Goal: Navigation & Orientation: Find specific page/section

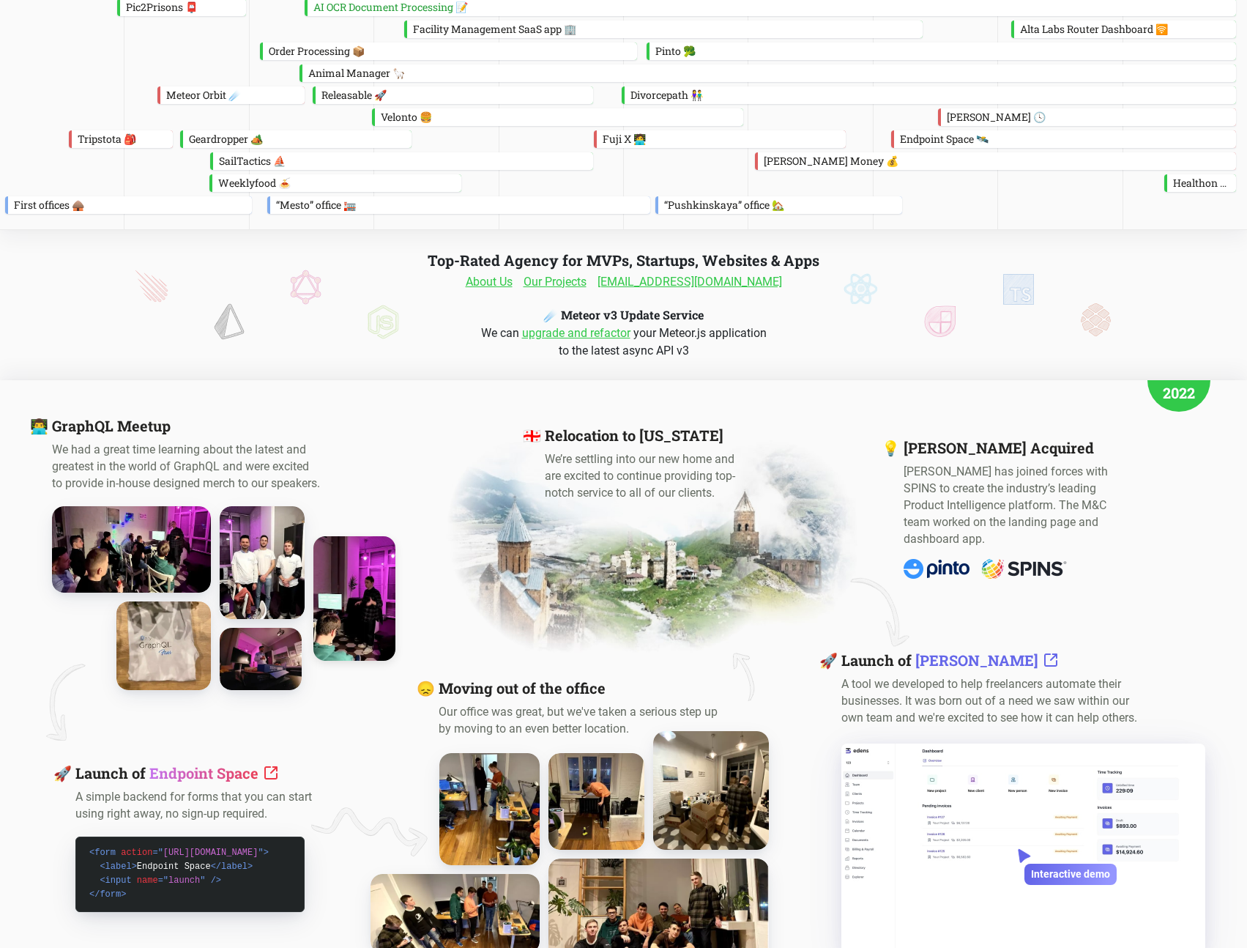
scroll to position [329, 0]
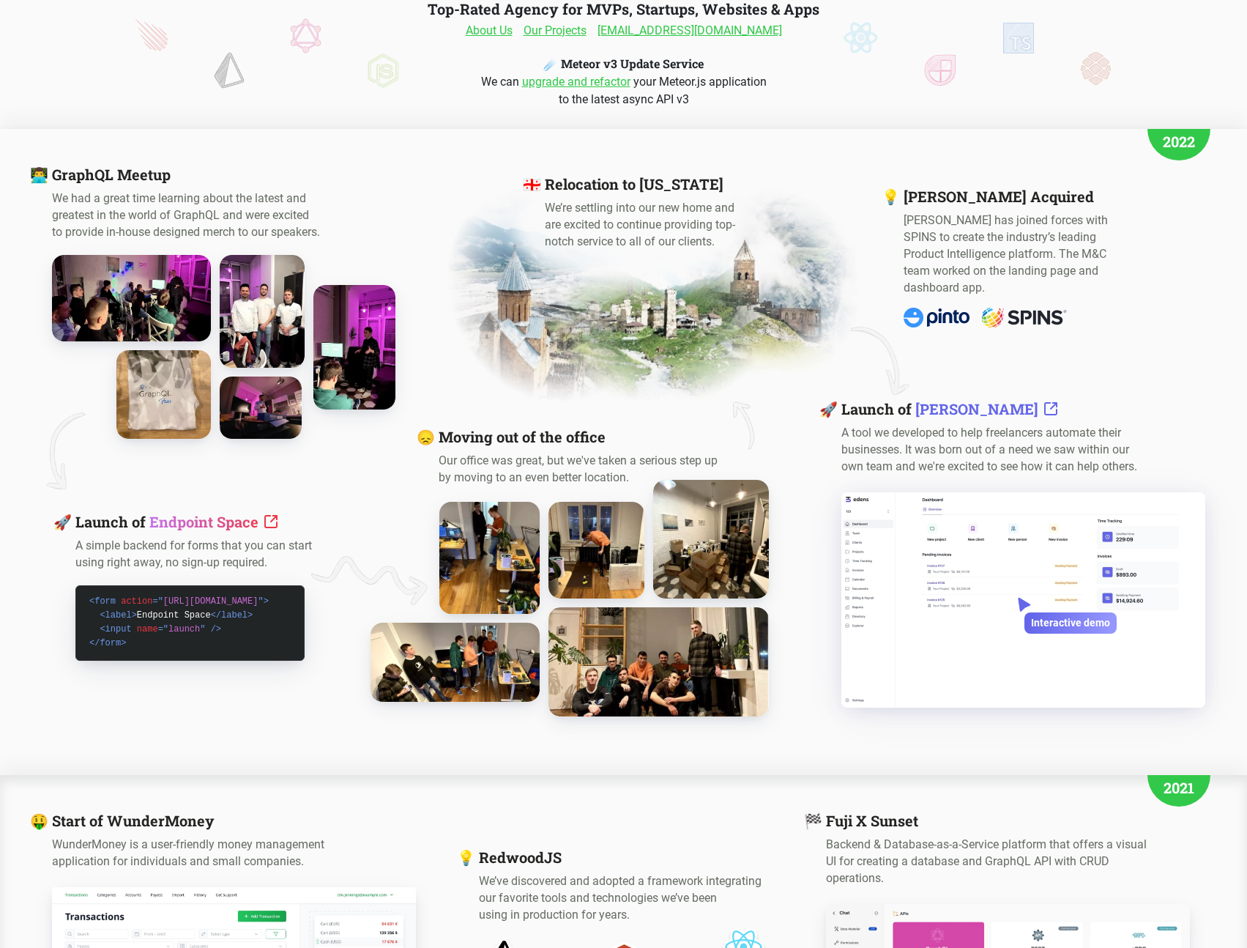
click at [502, 531] on img at bounding box center [489, 557] width 111 height 123
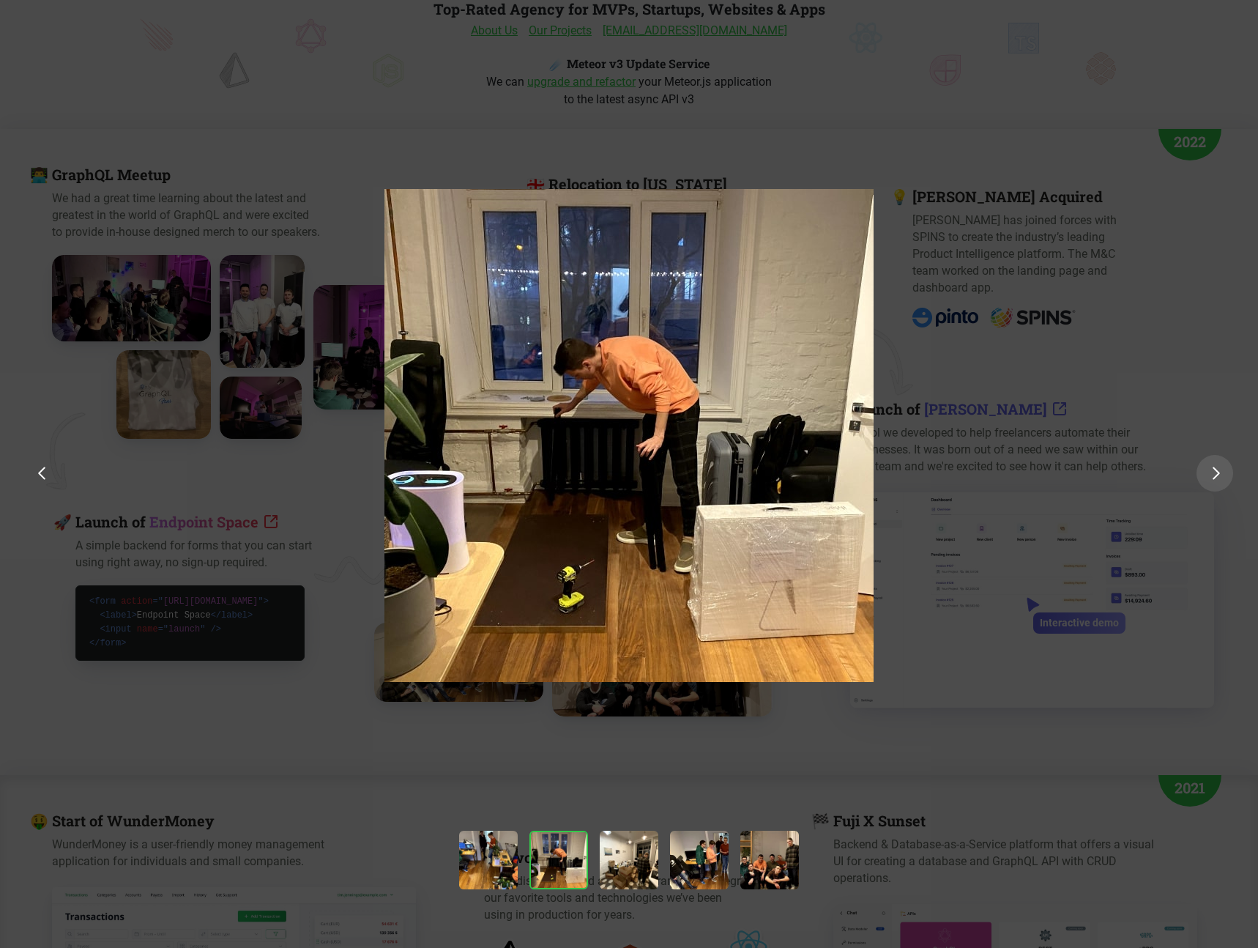
click at [1216, 474] on img at bounding box center [1216, 472] width 7 height 13
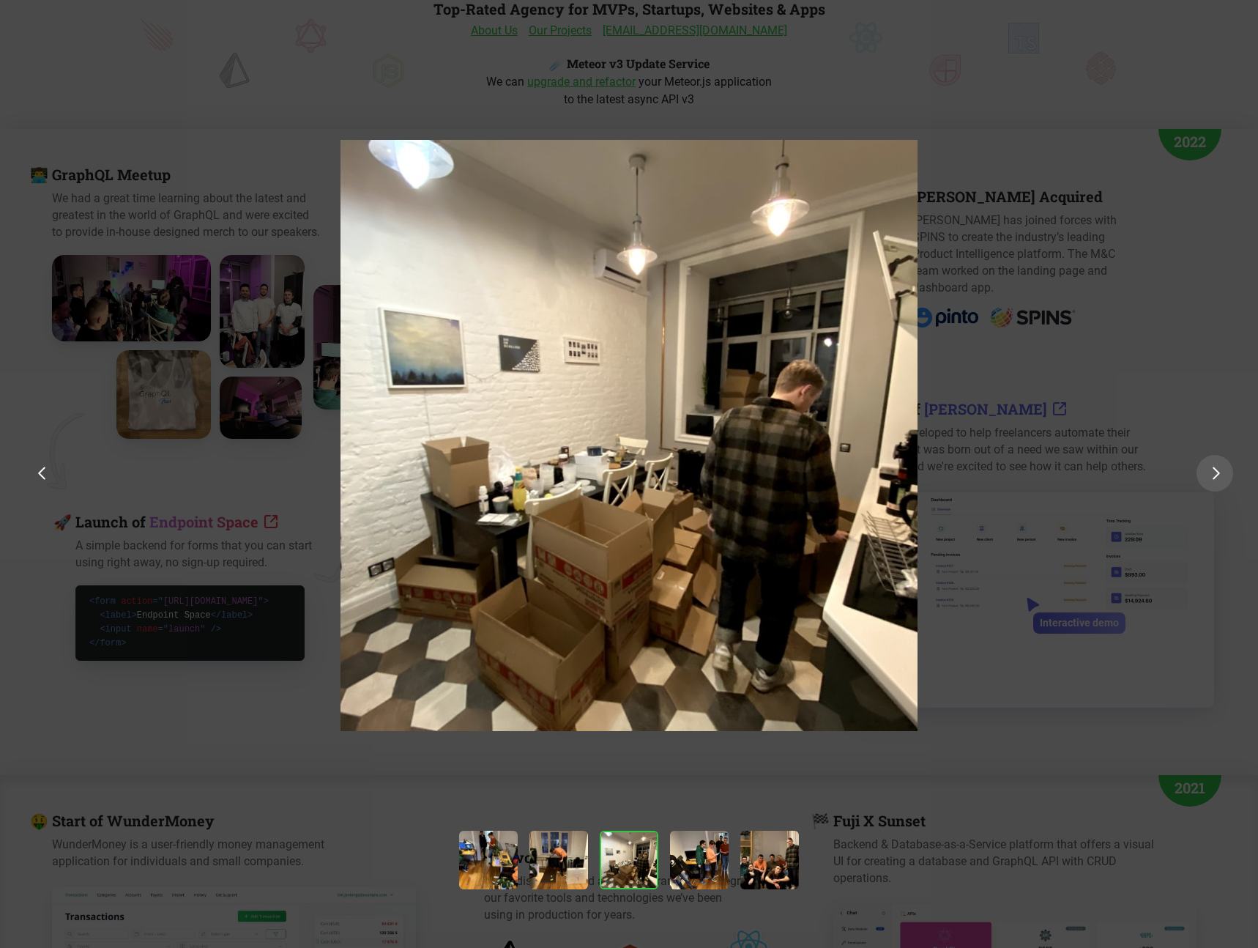
click at [1216, 474] on img at bounding box center [1216, 472] width 7 height 13
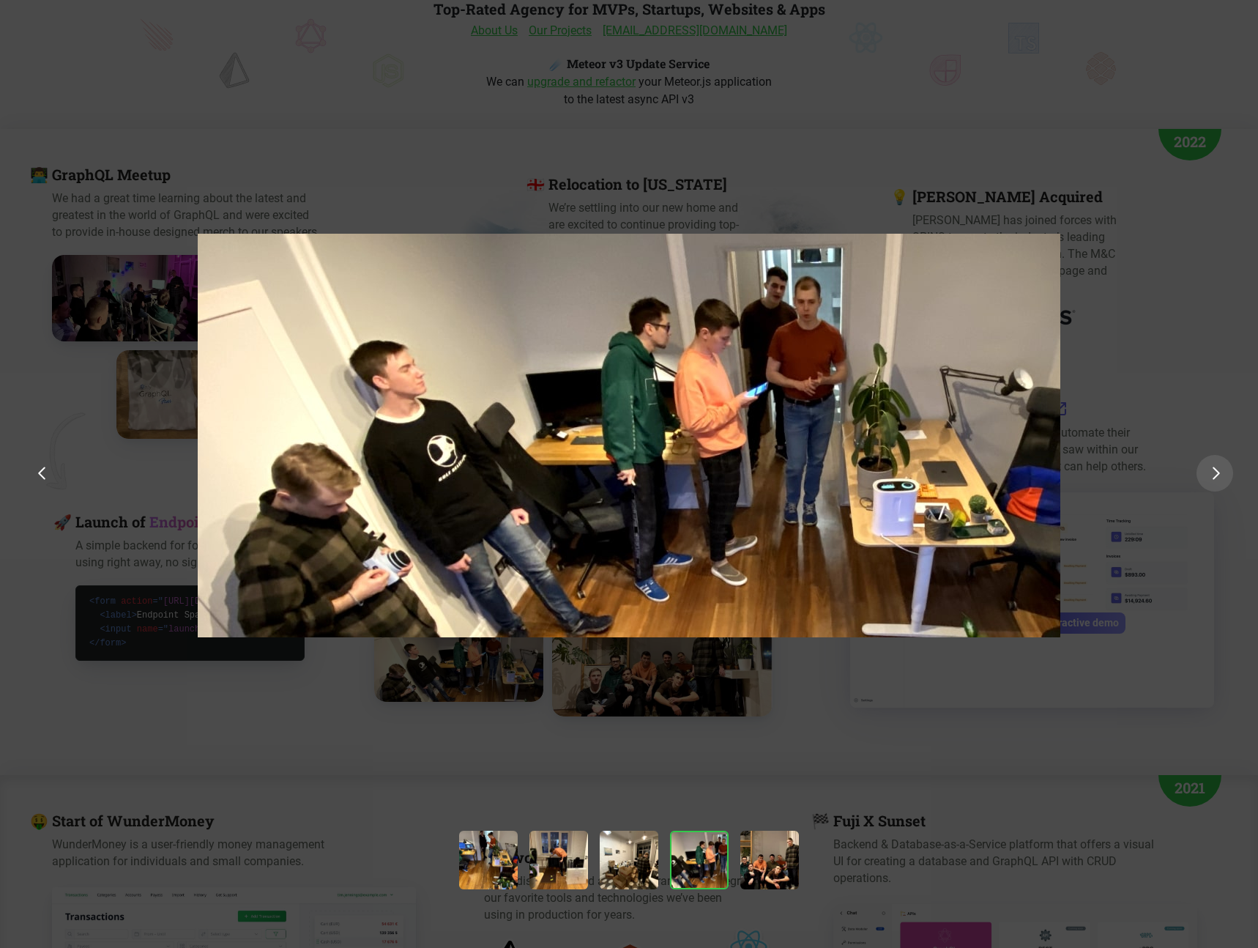
click at [1230, 480] on div at bounding box center [1214, 473] width 37 height 37
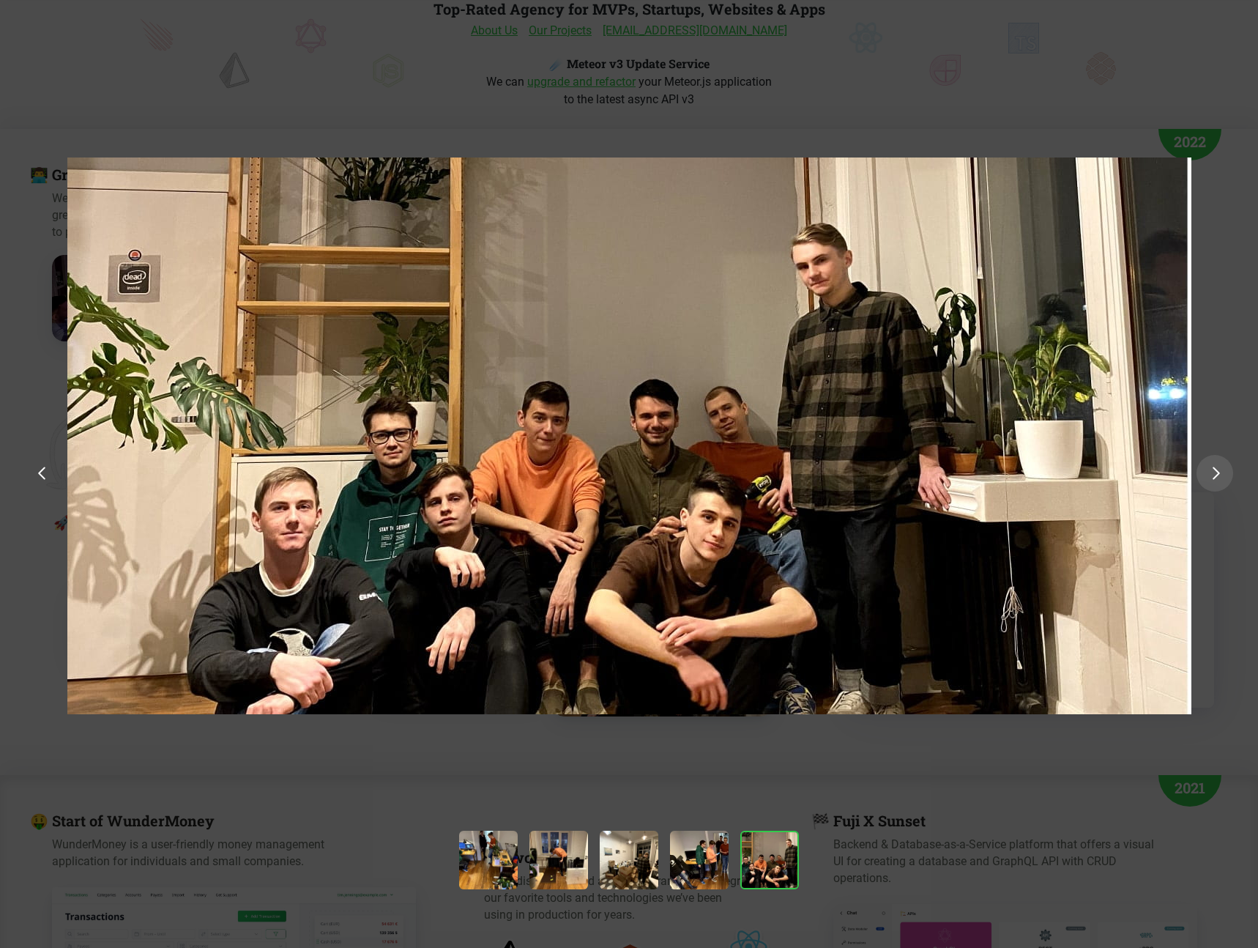
click at [1230, 480] on div at bounding box center [1214, 473] width 37 height 37
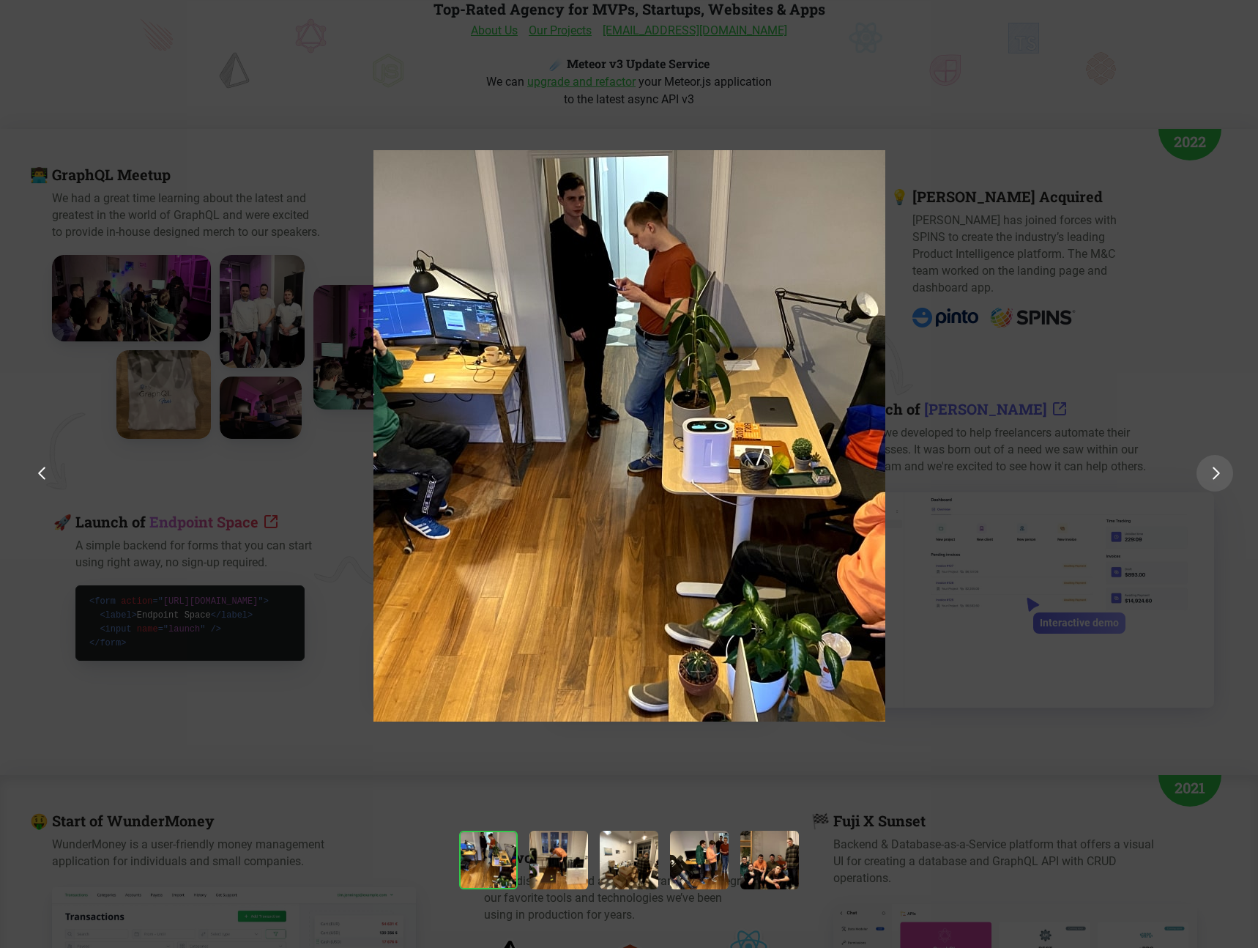
click at [1230, 480] on div at bounding box center [1214, 473] width 37 height 37
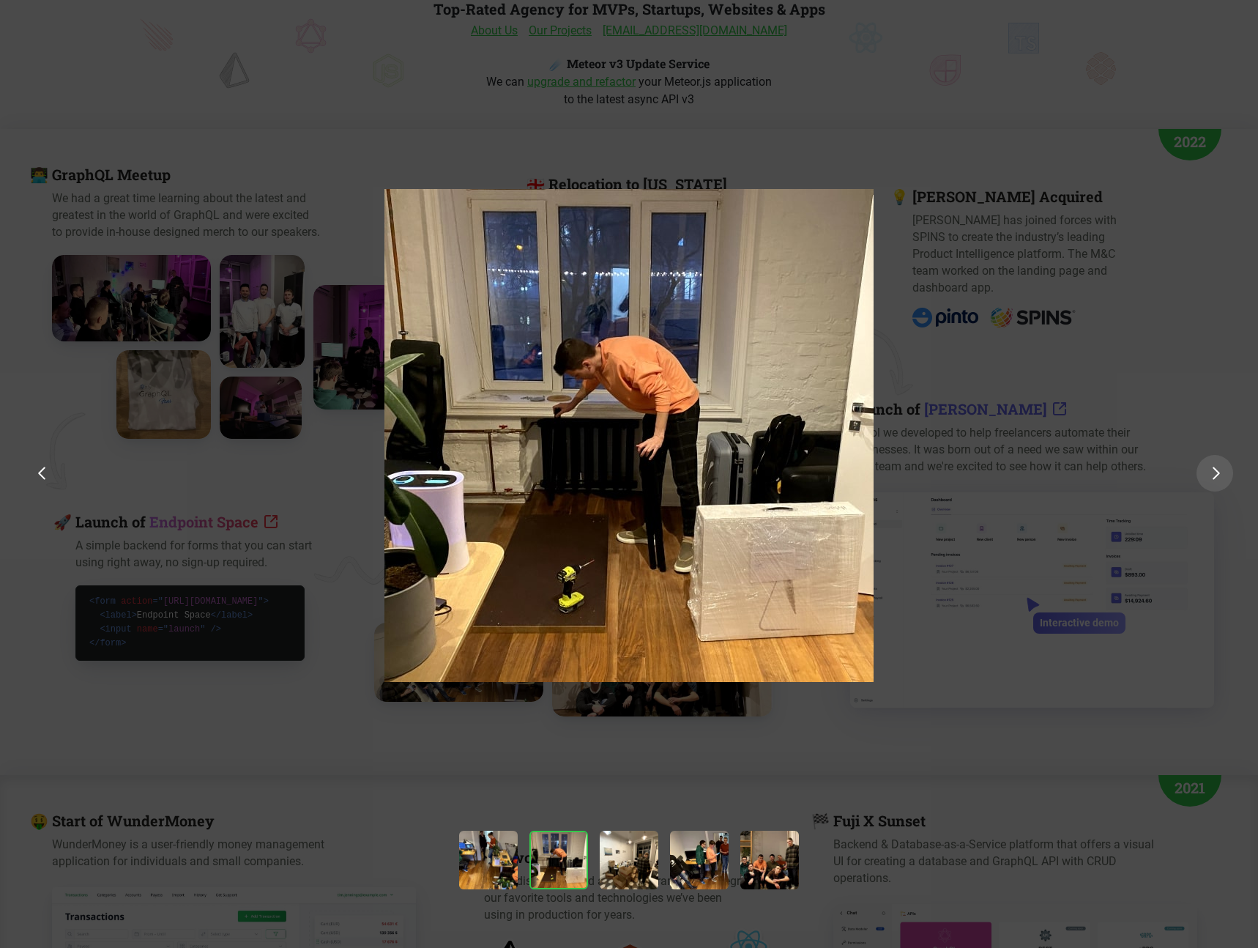
click at [1230, 480] on div at bounding box center [1214, 473] width 37 height 37
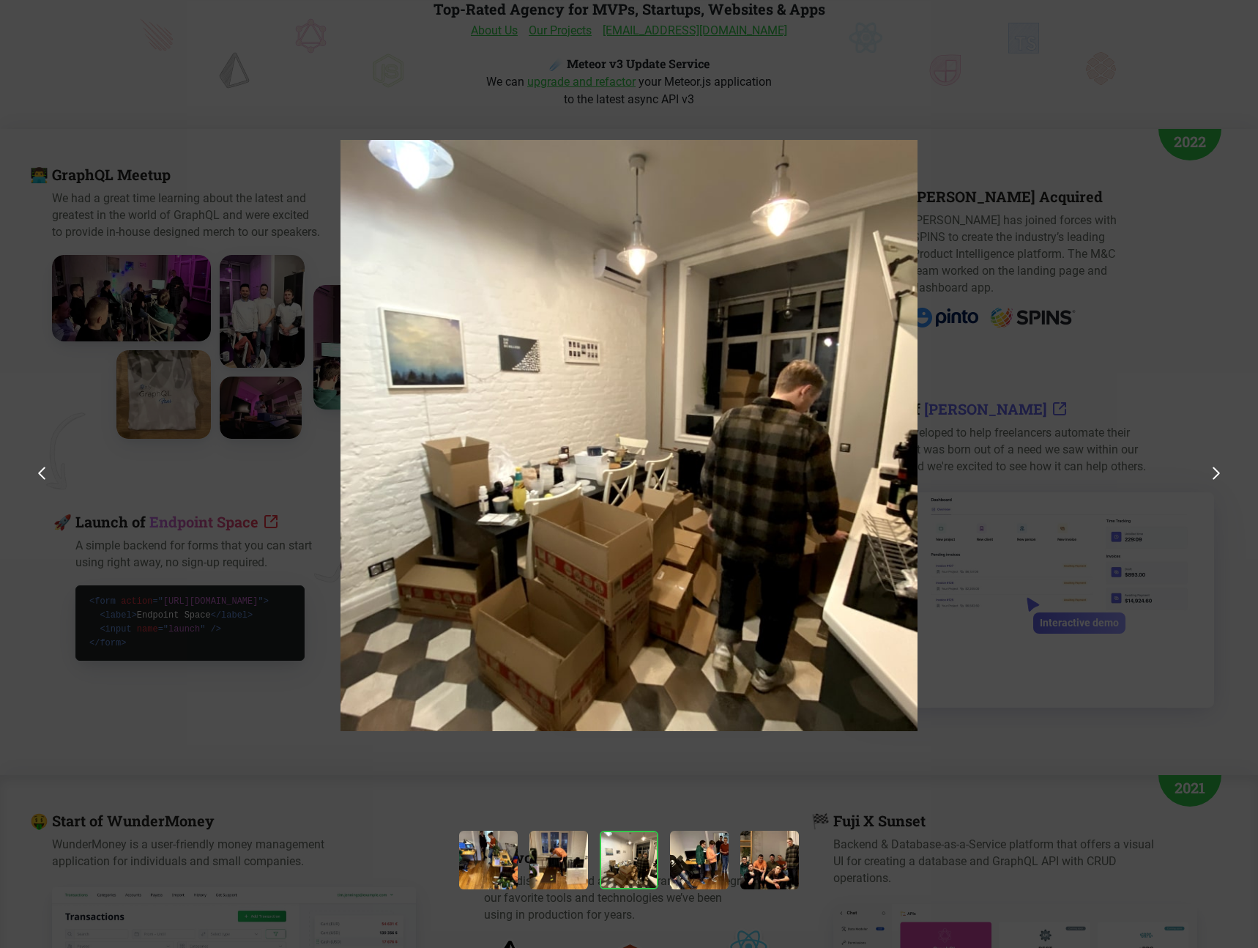
click at [1147, 654] on div at bounding box center [629, 568] width 1258 height 1137
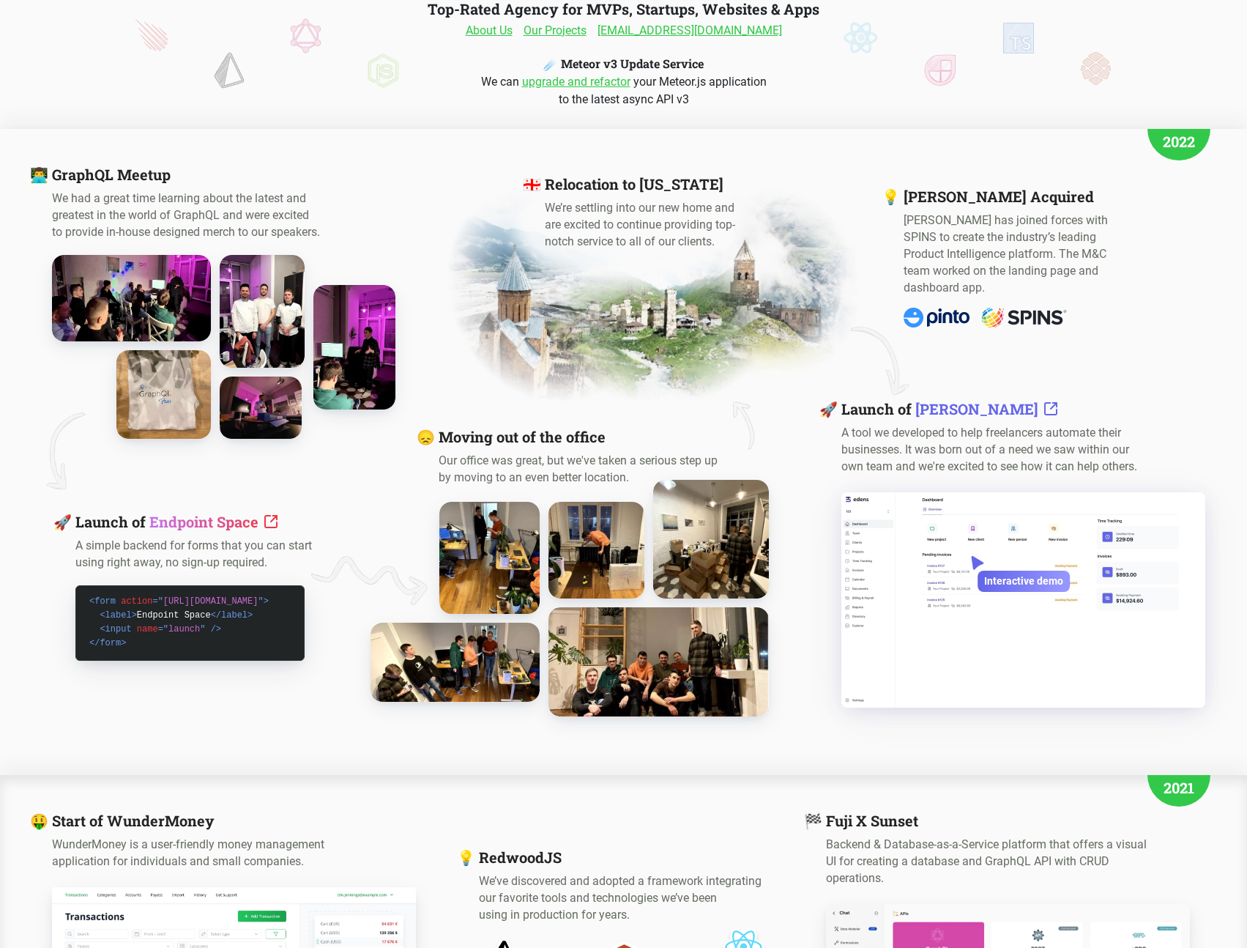
click at [970, 553] on div "Interactive demo" at bounding box center [995, 599] width 309 height 215
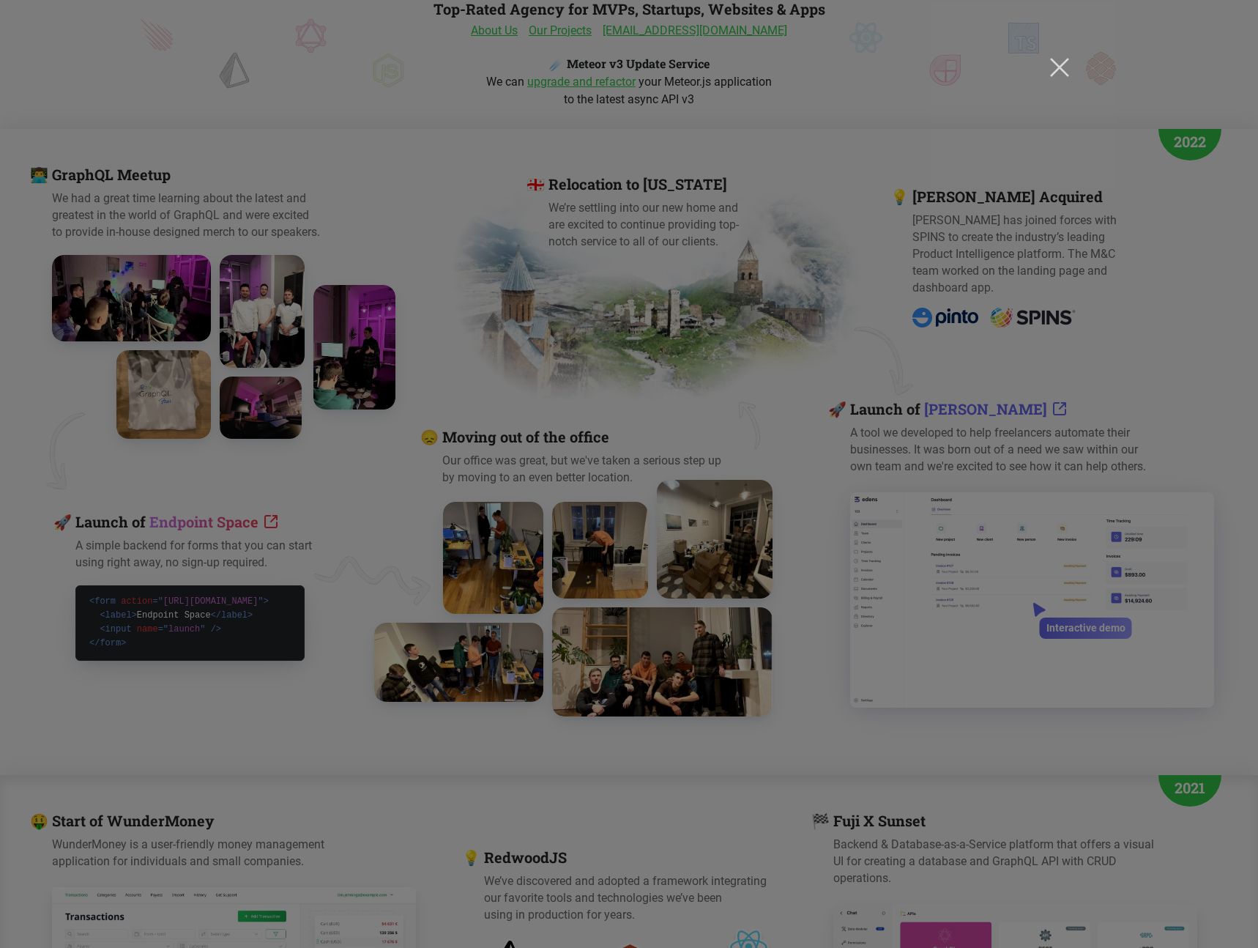
click at [1071, 75] on button "button" at bounding box center [1059, 66] width 31 height 37
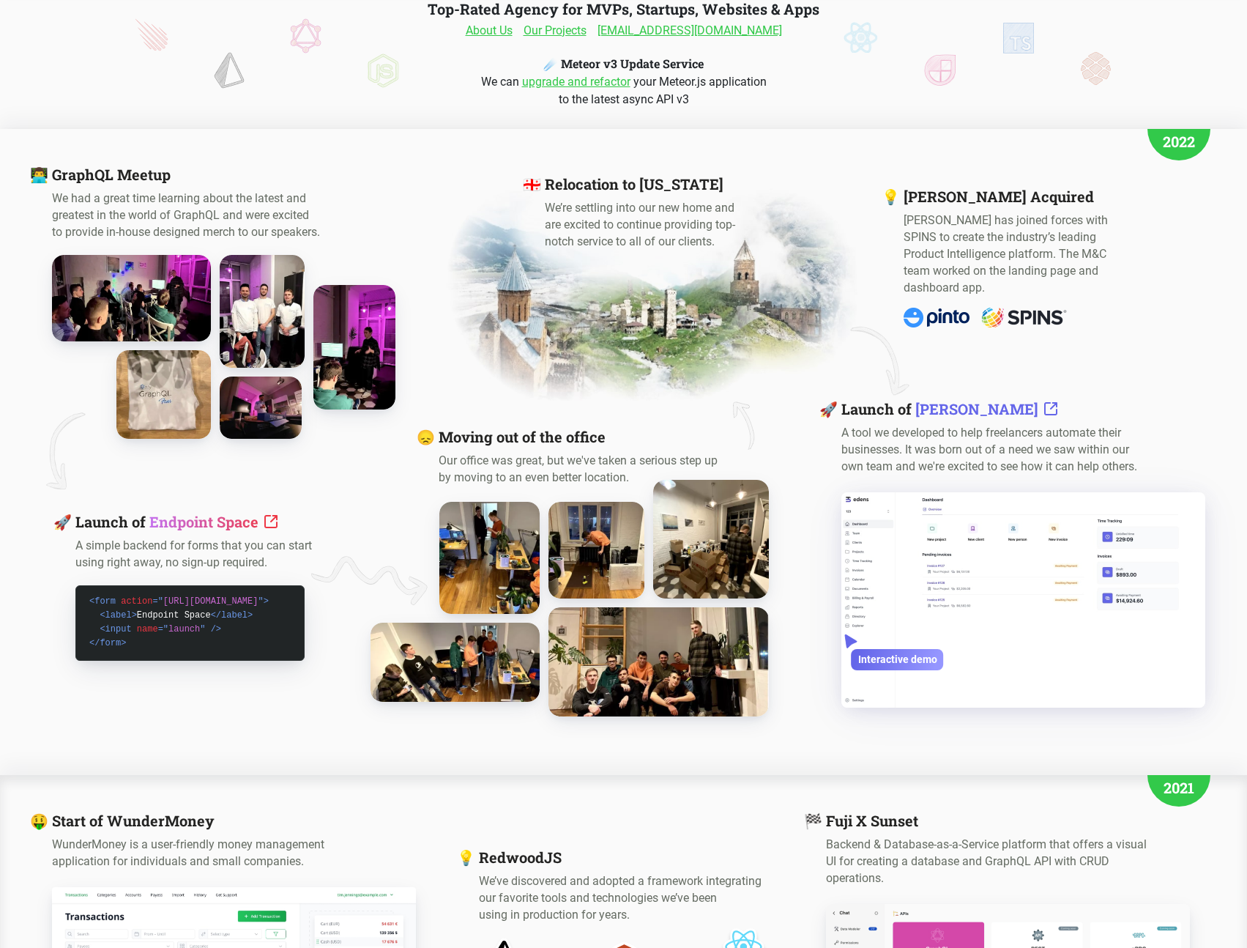
scroll to position [383, 0]
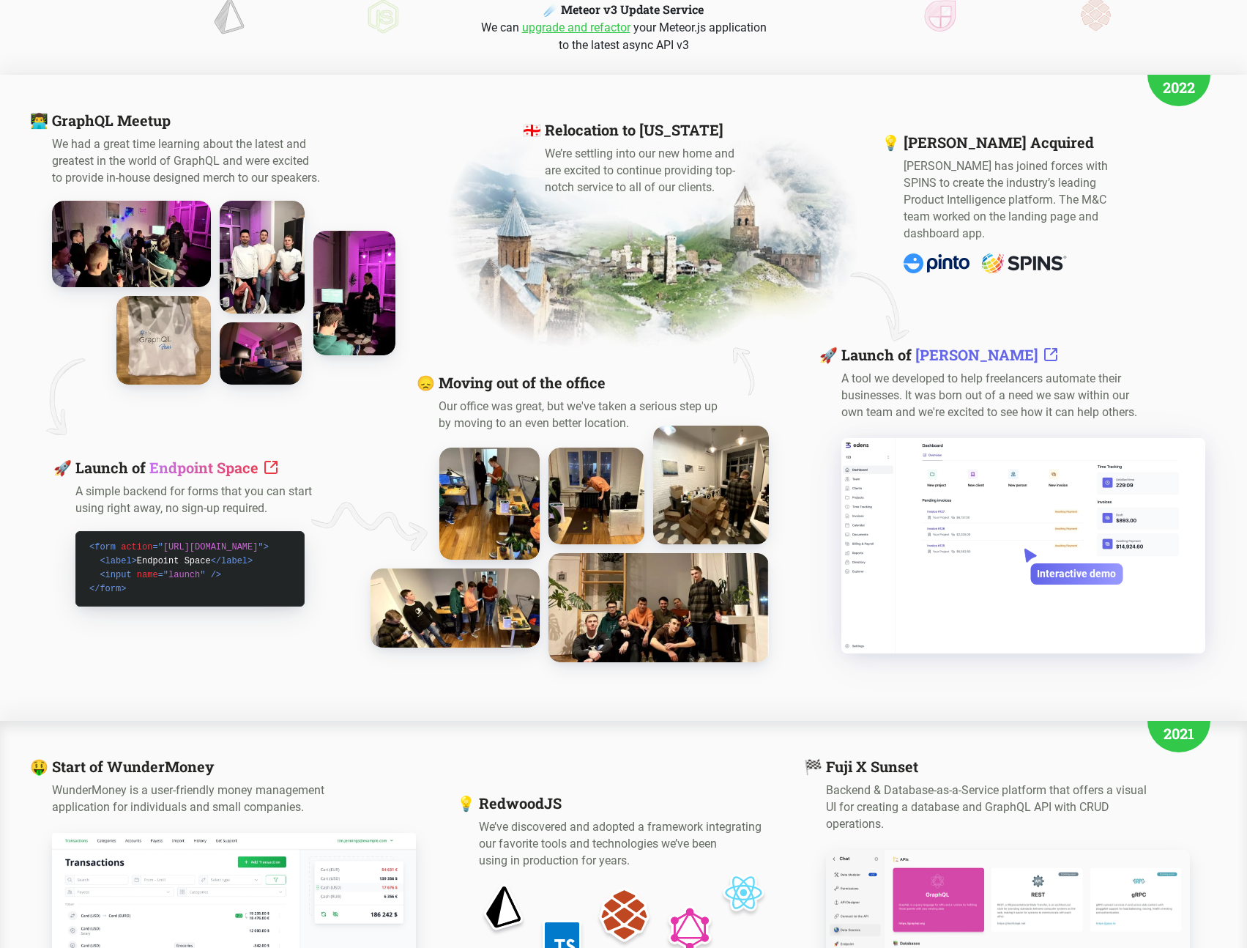
click at [165, 598] on div "< form action = " [URL][DOMAIN_NAME] " > < label > Endpoint Space </ label > < …" at bounding box center [189, 568] width 229 height 75
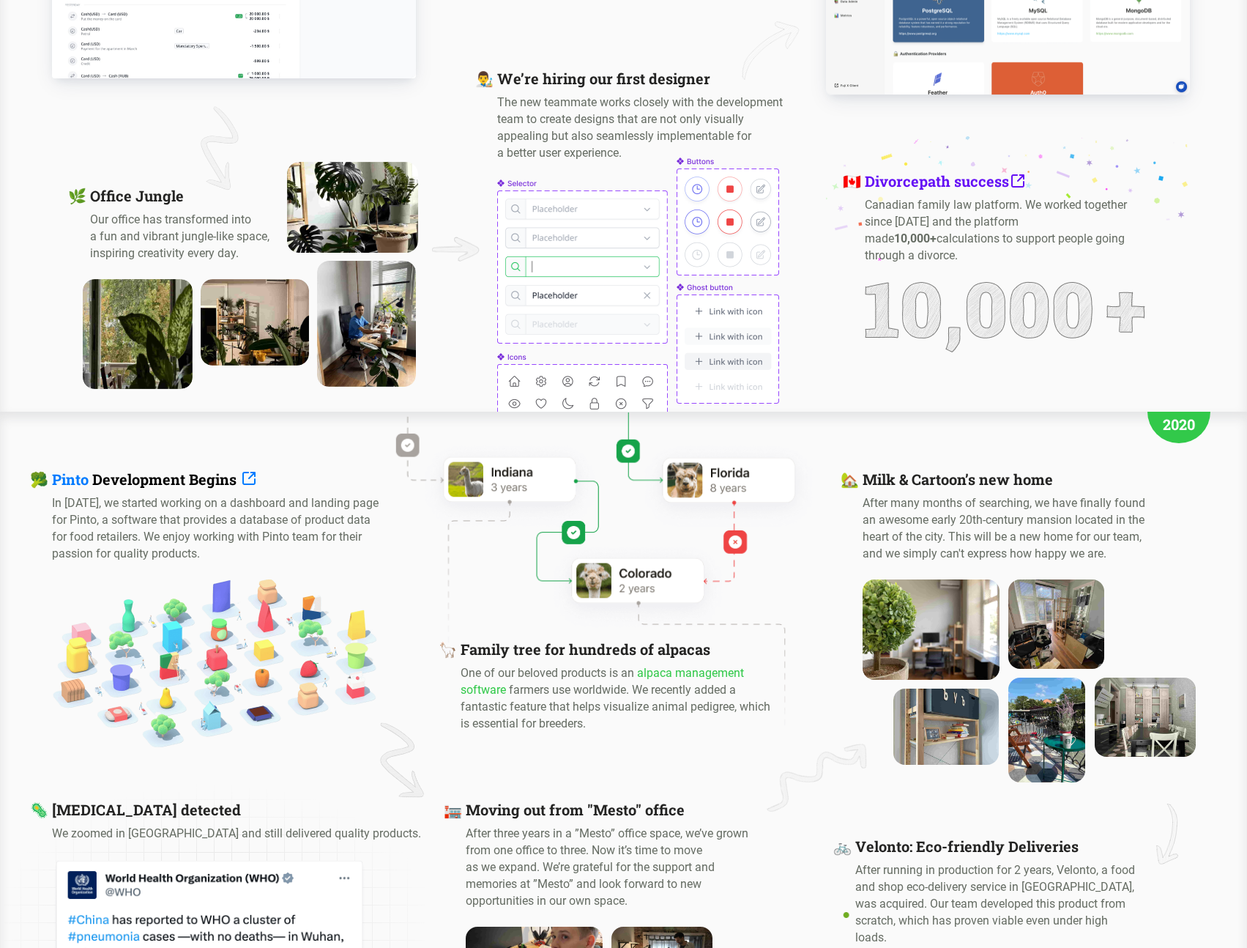
scroll to position [1403, 0]
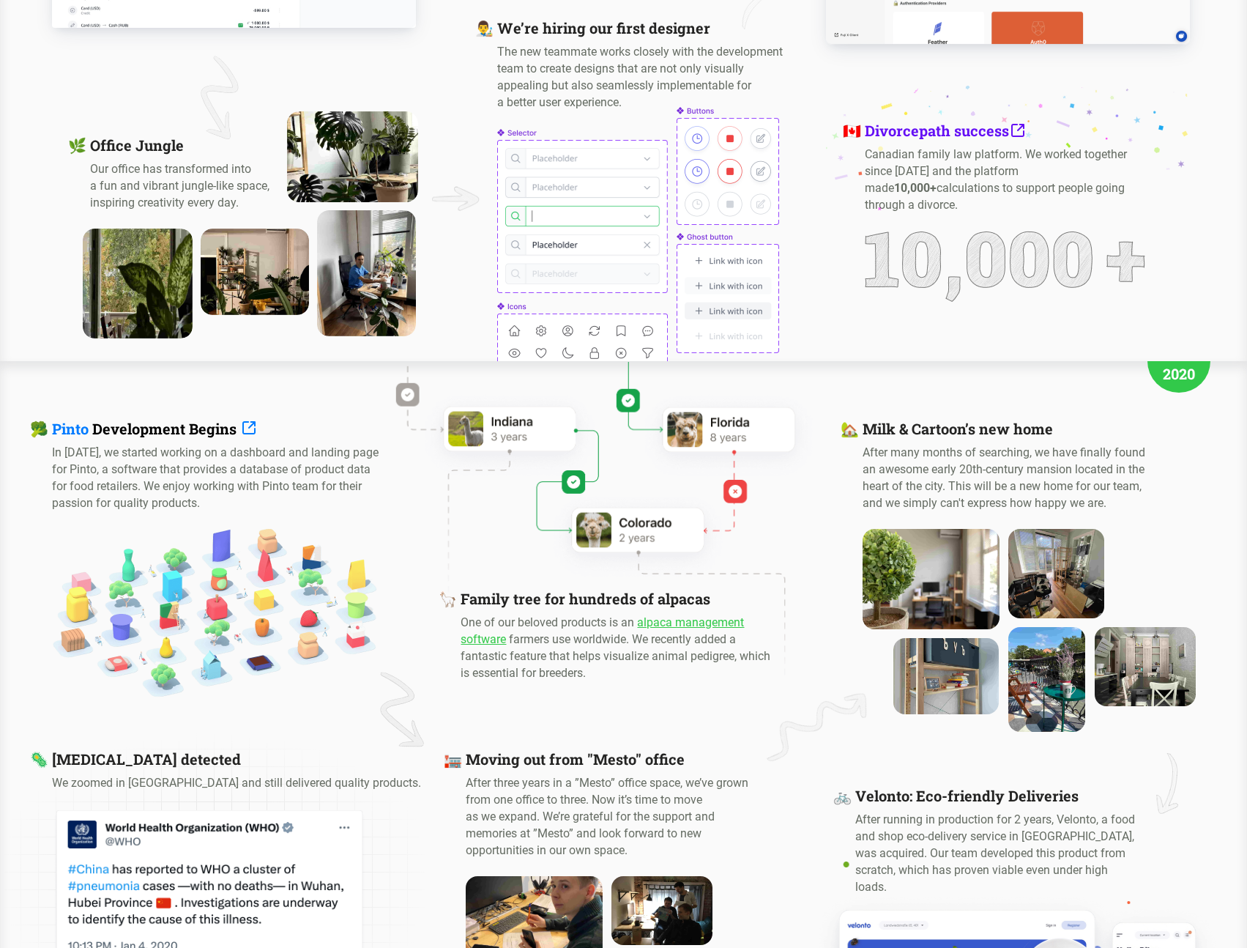
click at [499, 636] on link "alpaca management software" at bounding box center [602, 630] width 283 height 31
click at [1125, 677] on img at bounding box center [1145, 665] width 111 height 87
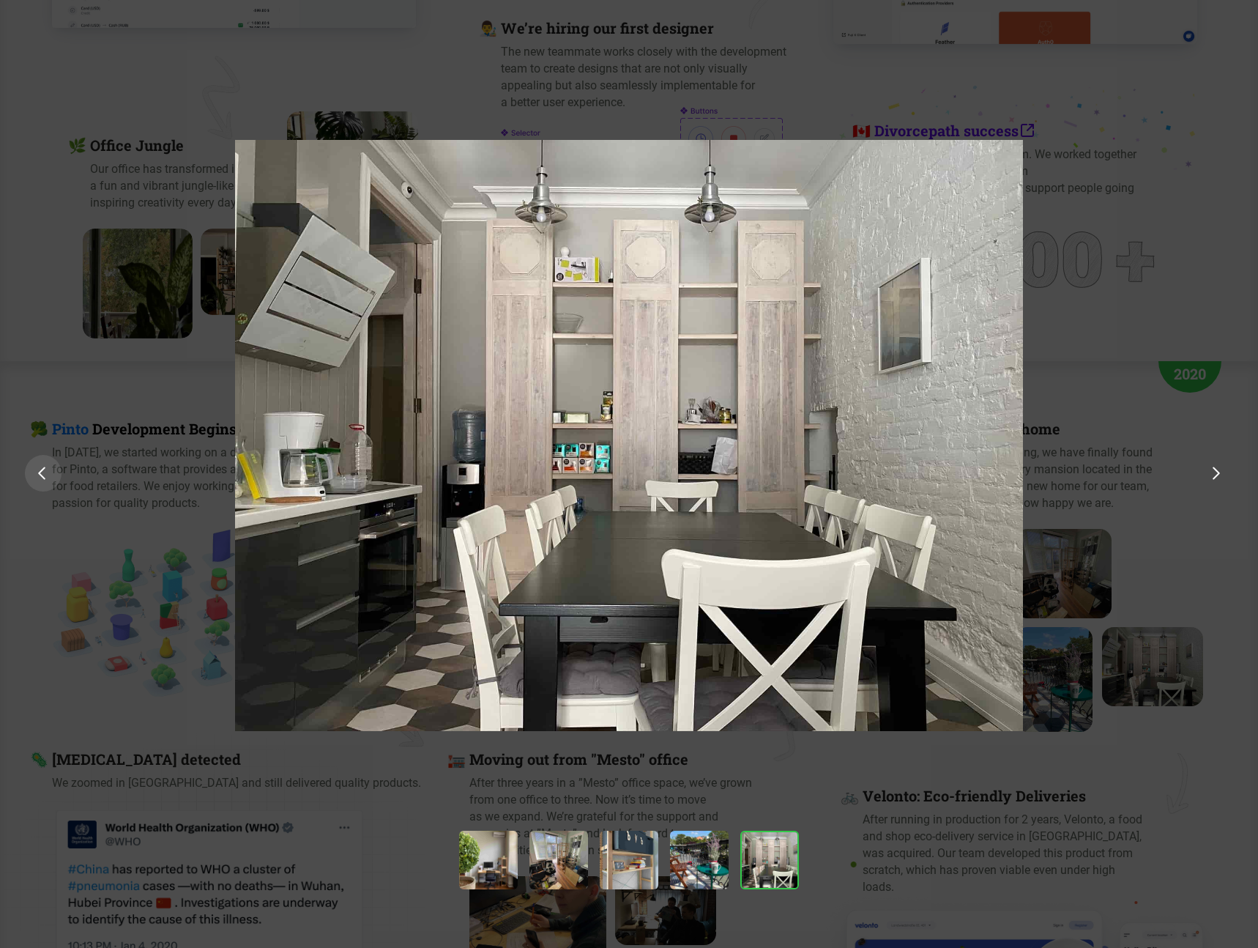
click at [42, 481] on div at bounding box center [43, 473] width 37 height 37
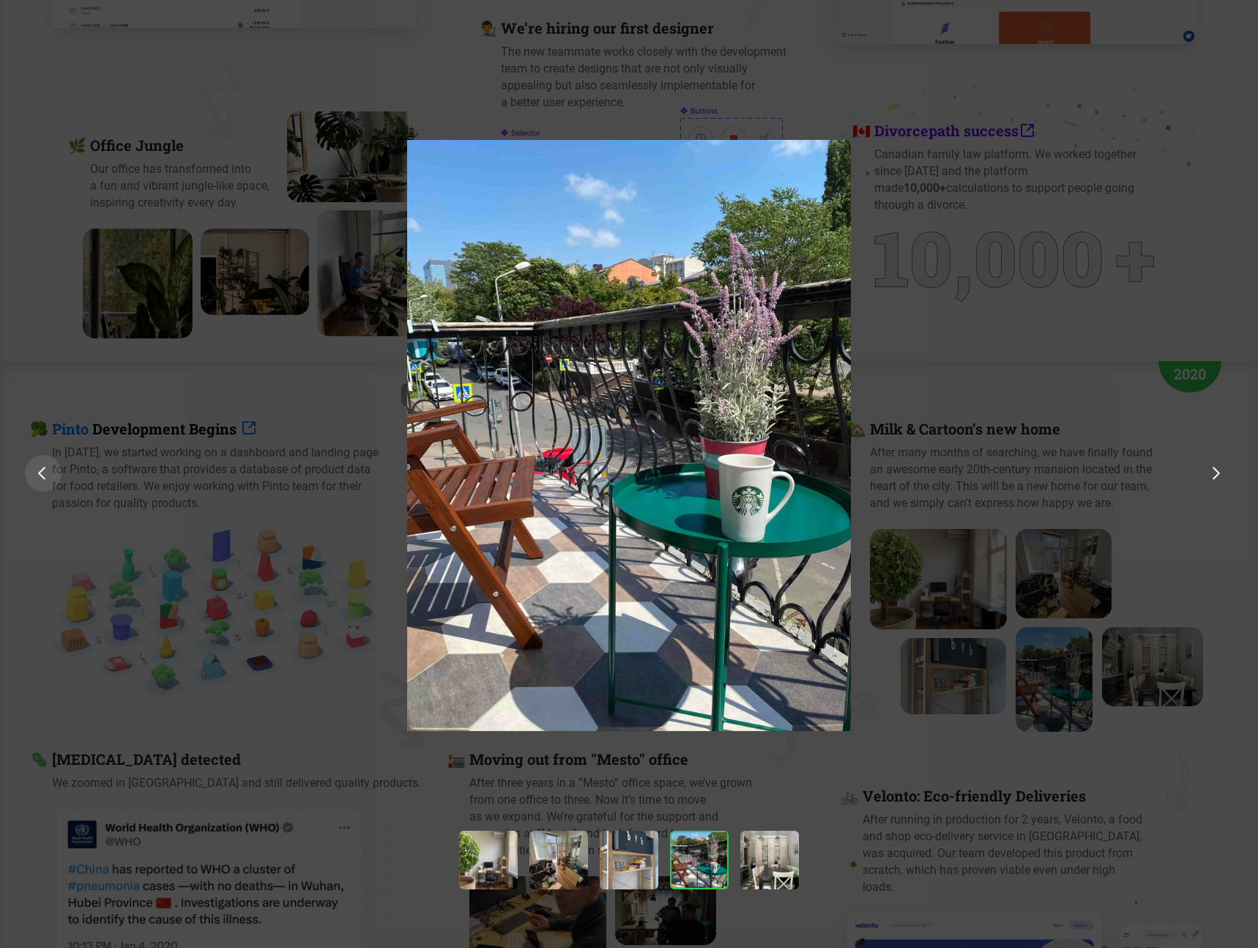
click at [42, 482] on div at bounding box center [43, 473] width 37 height 37
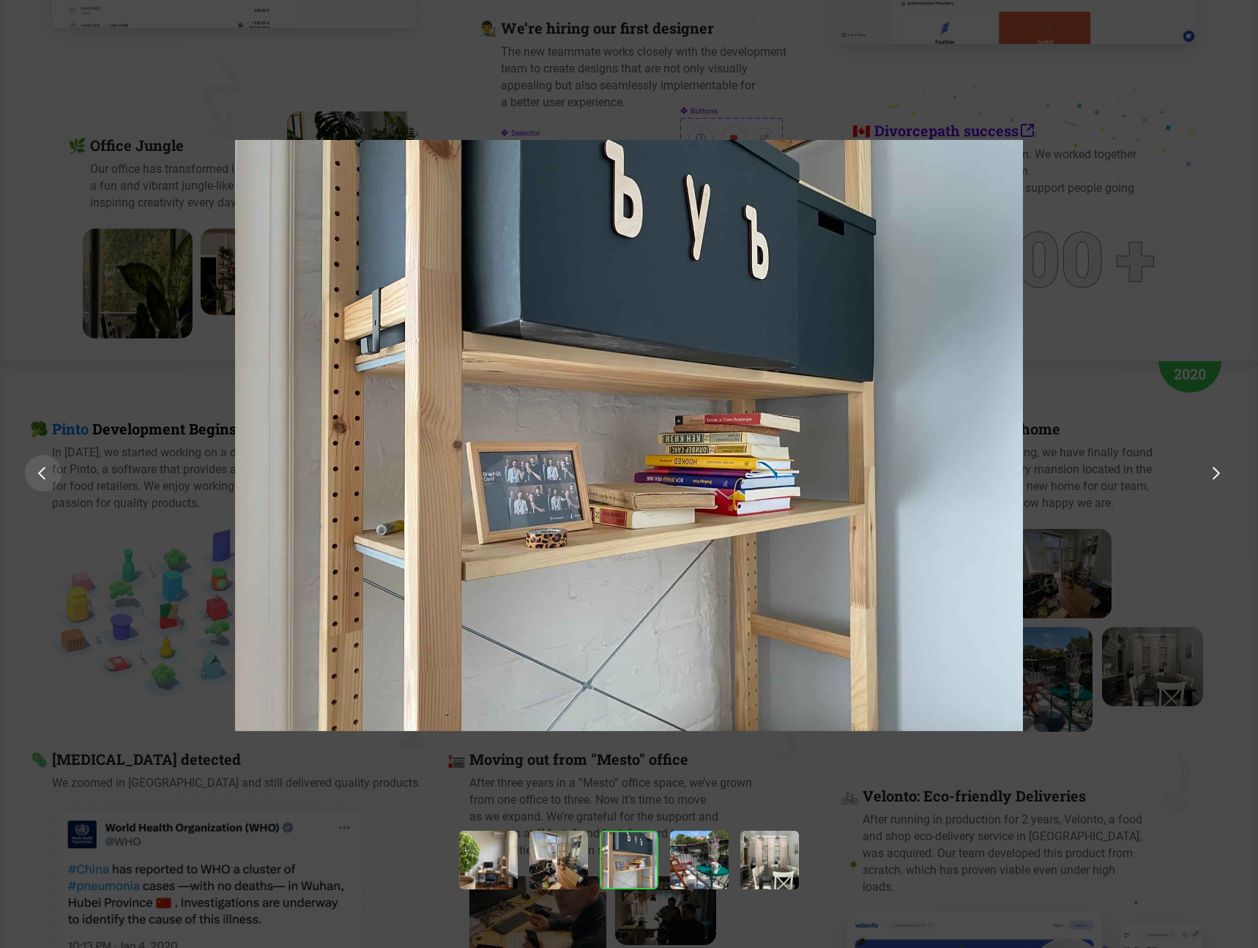
click at [42, 482] on div at bounding box center [43, 473] width 37 height 37
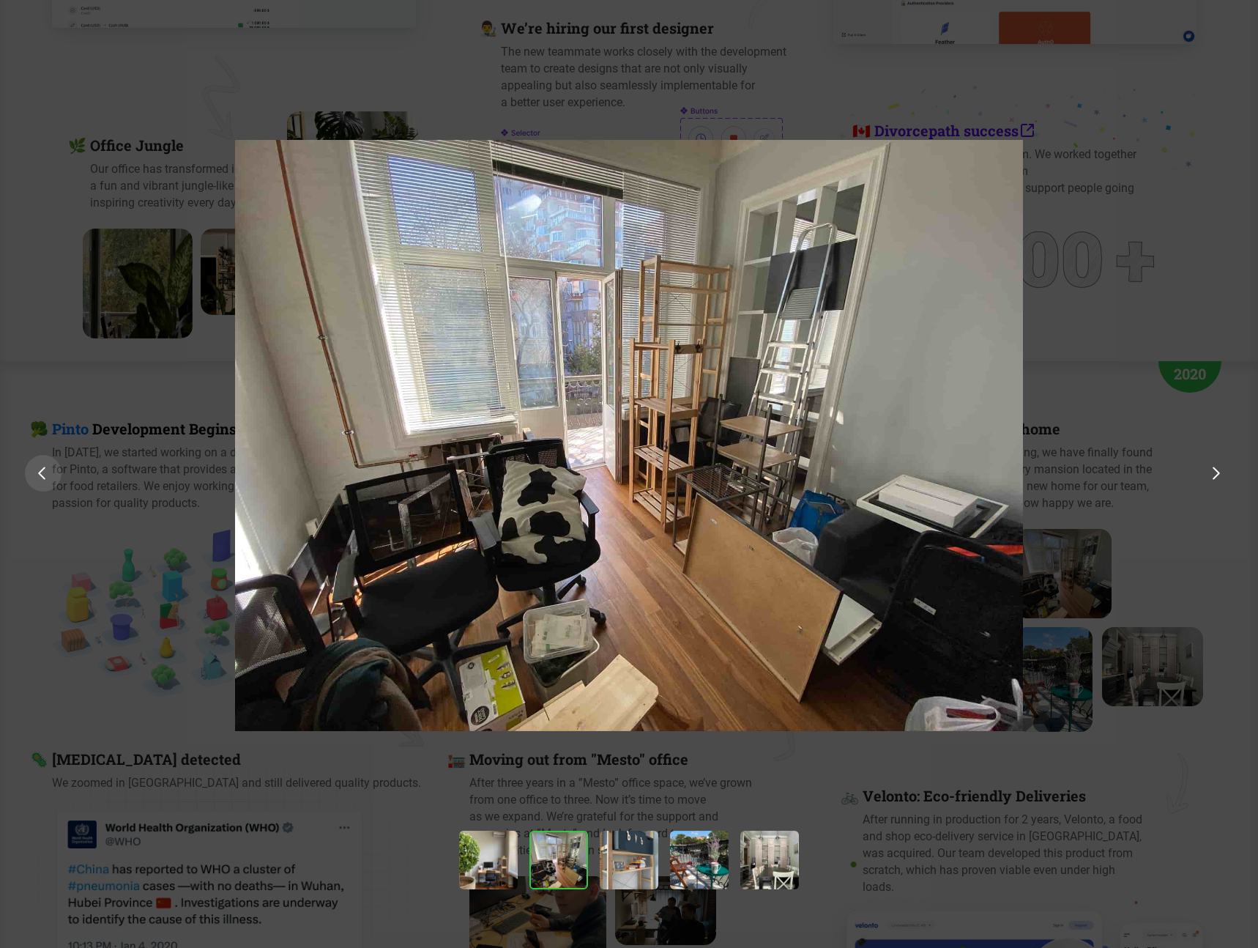
click at [42, 482] on div at bounding box center [43, 473] width 37 height 37
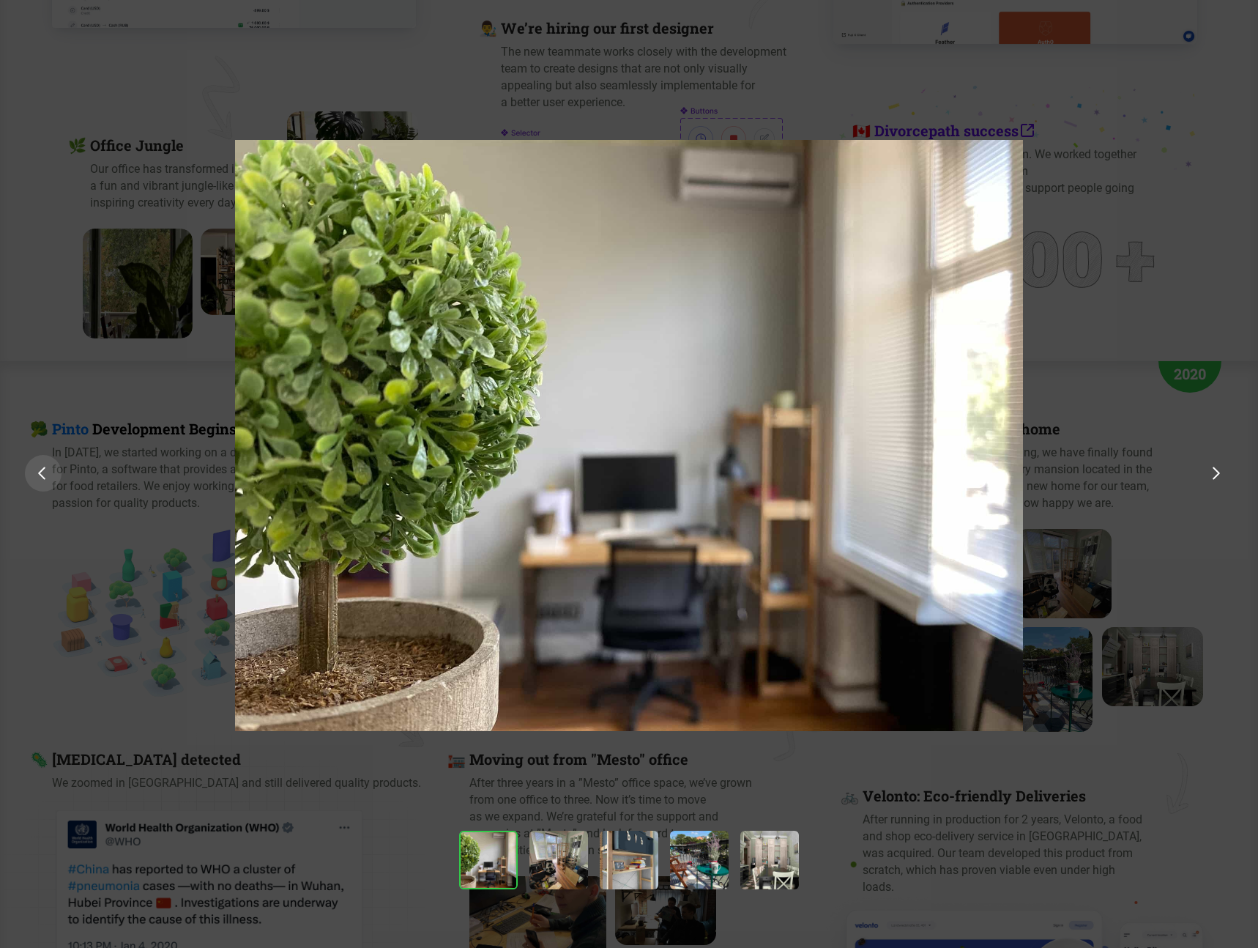
click at [42, 482] on div at bounding box center [43, 473] width 37 height 37
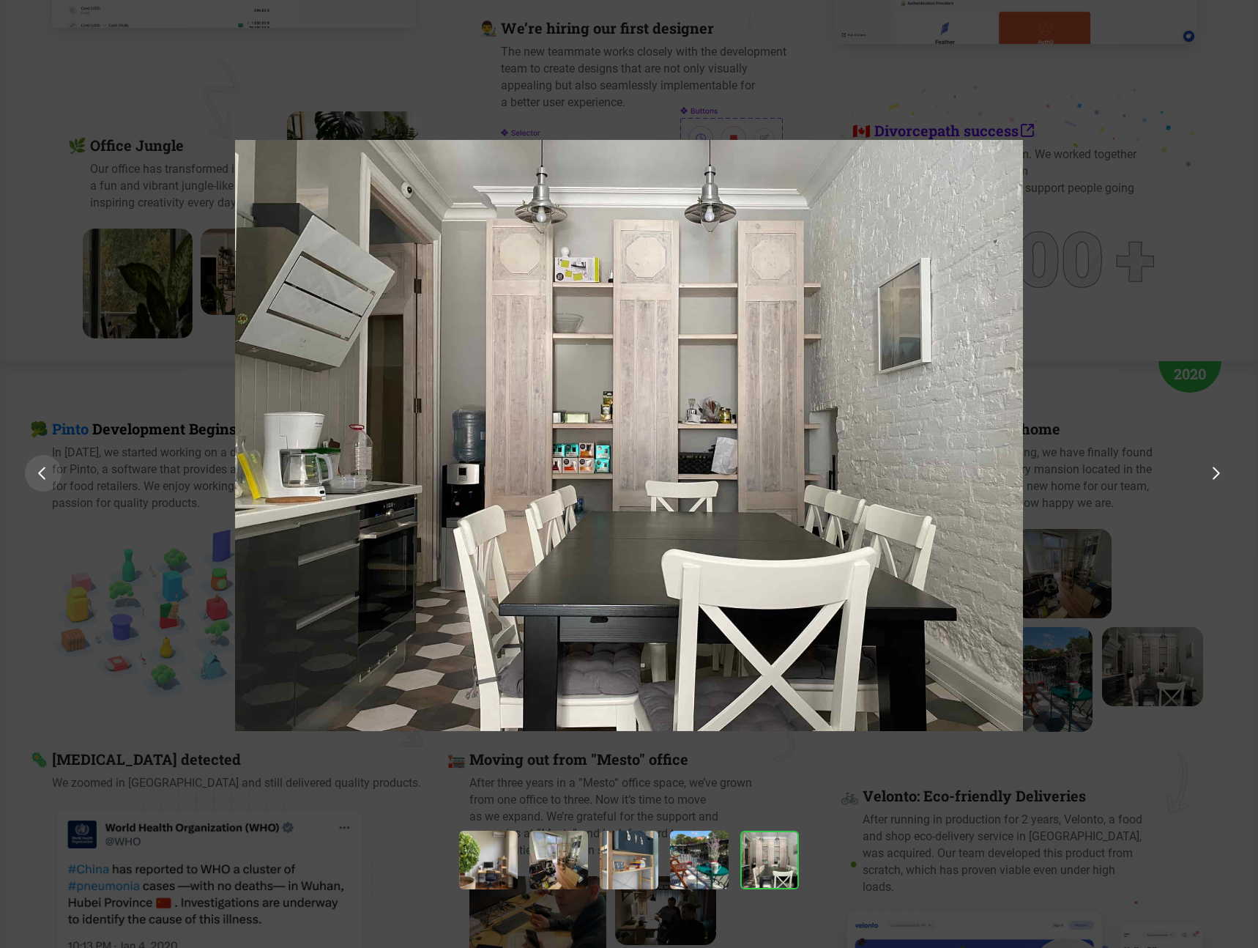
click at [42, 482] on div at bounding box center [43, 473] width 37 height 37
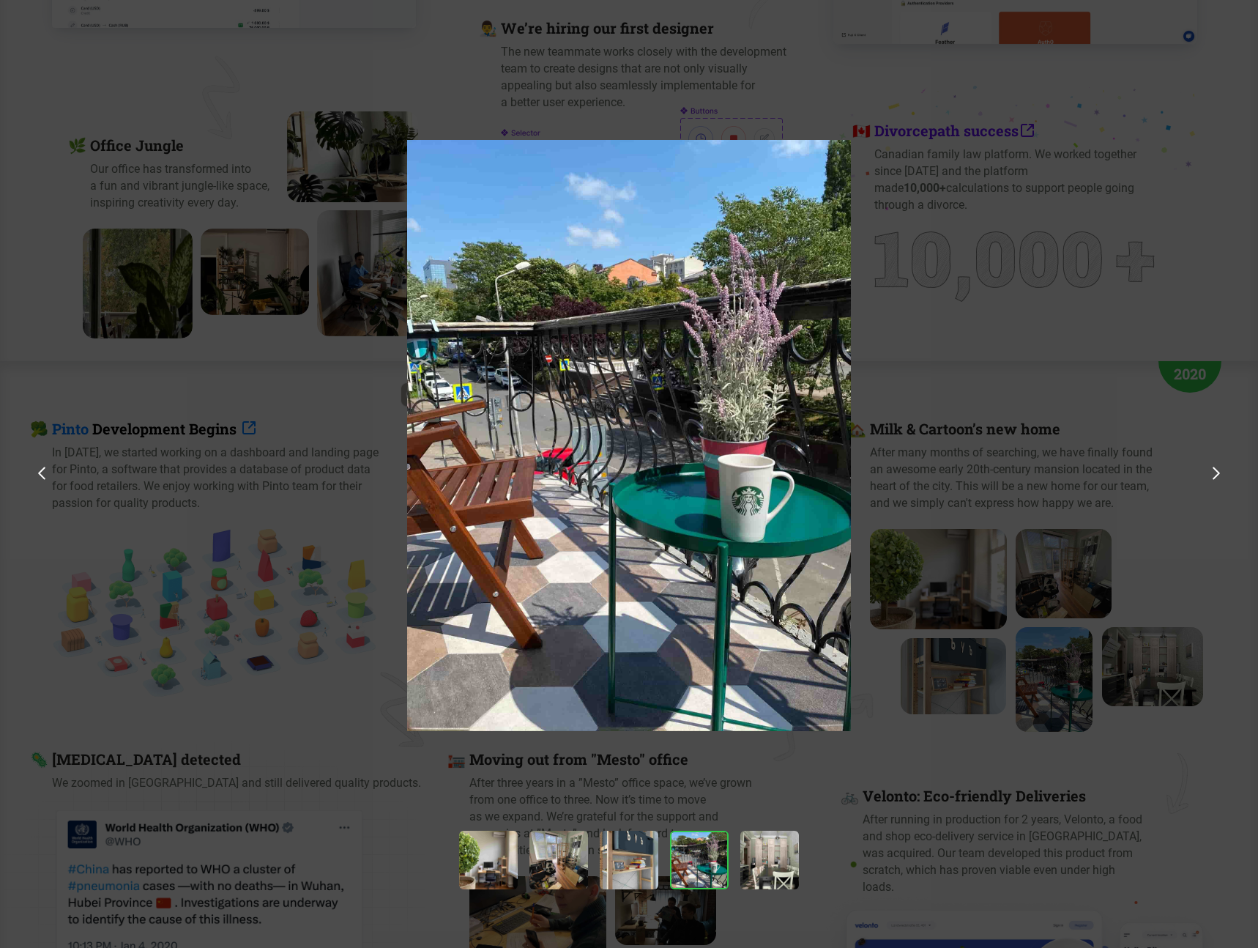
click at [145, 555] on div at bounding box center [629, 568] width 1258 height 1137
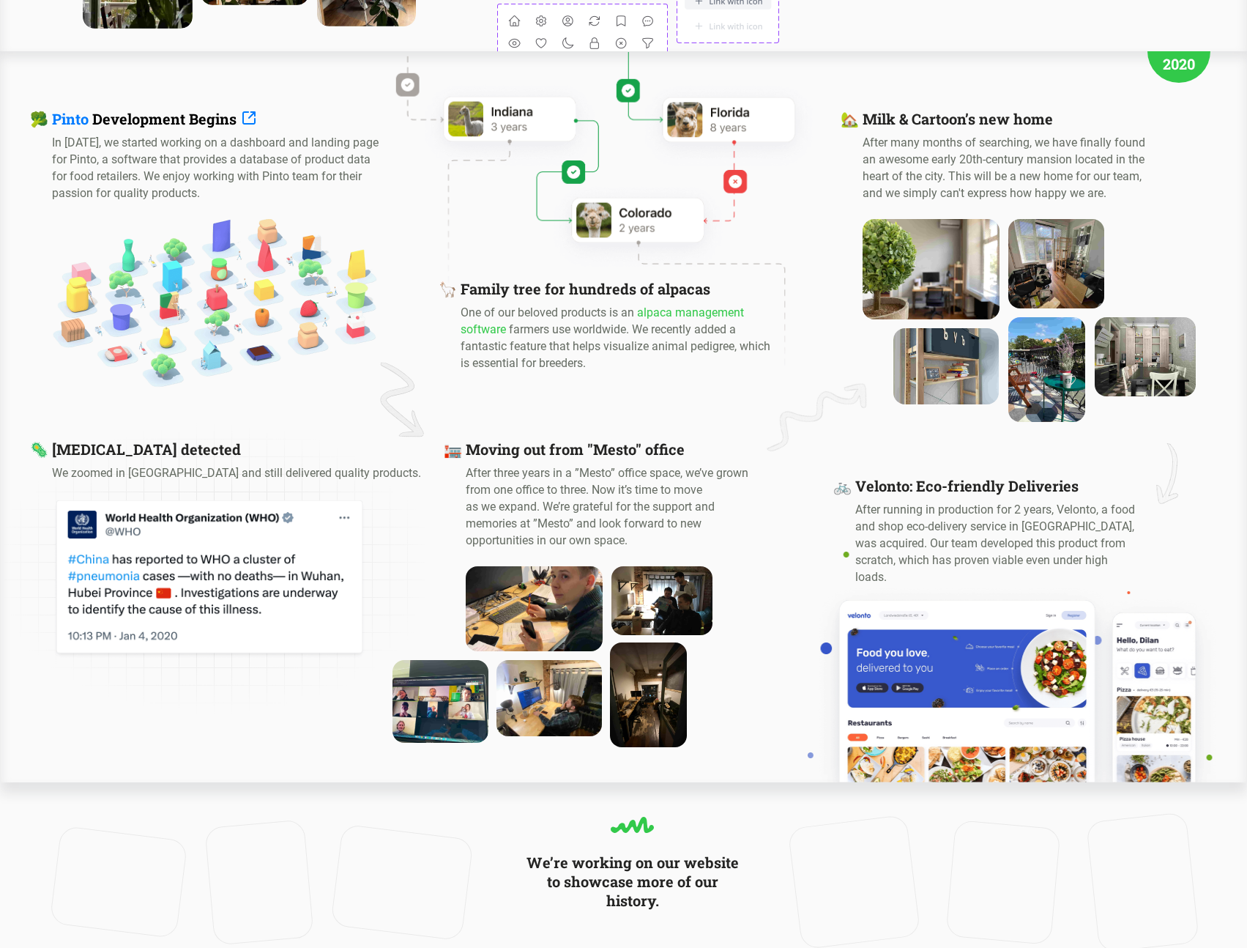
scroll to position [1733, 0]
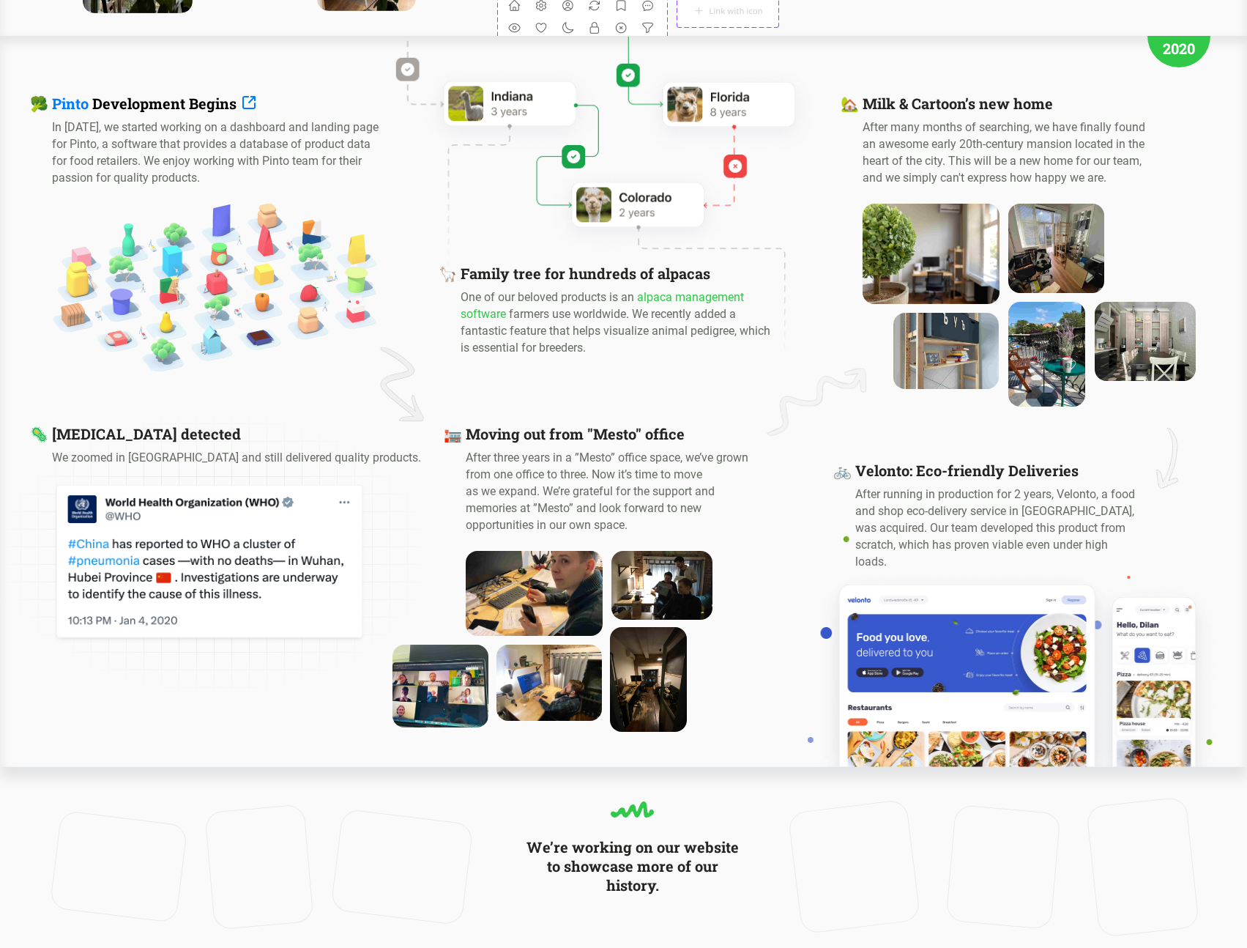
click at [274, 811] on video at bounding box center [258, 867] width 95 height 112
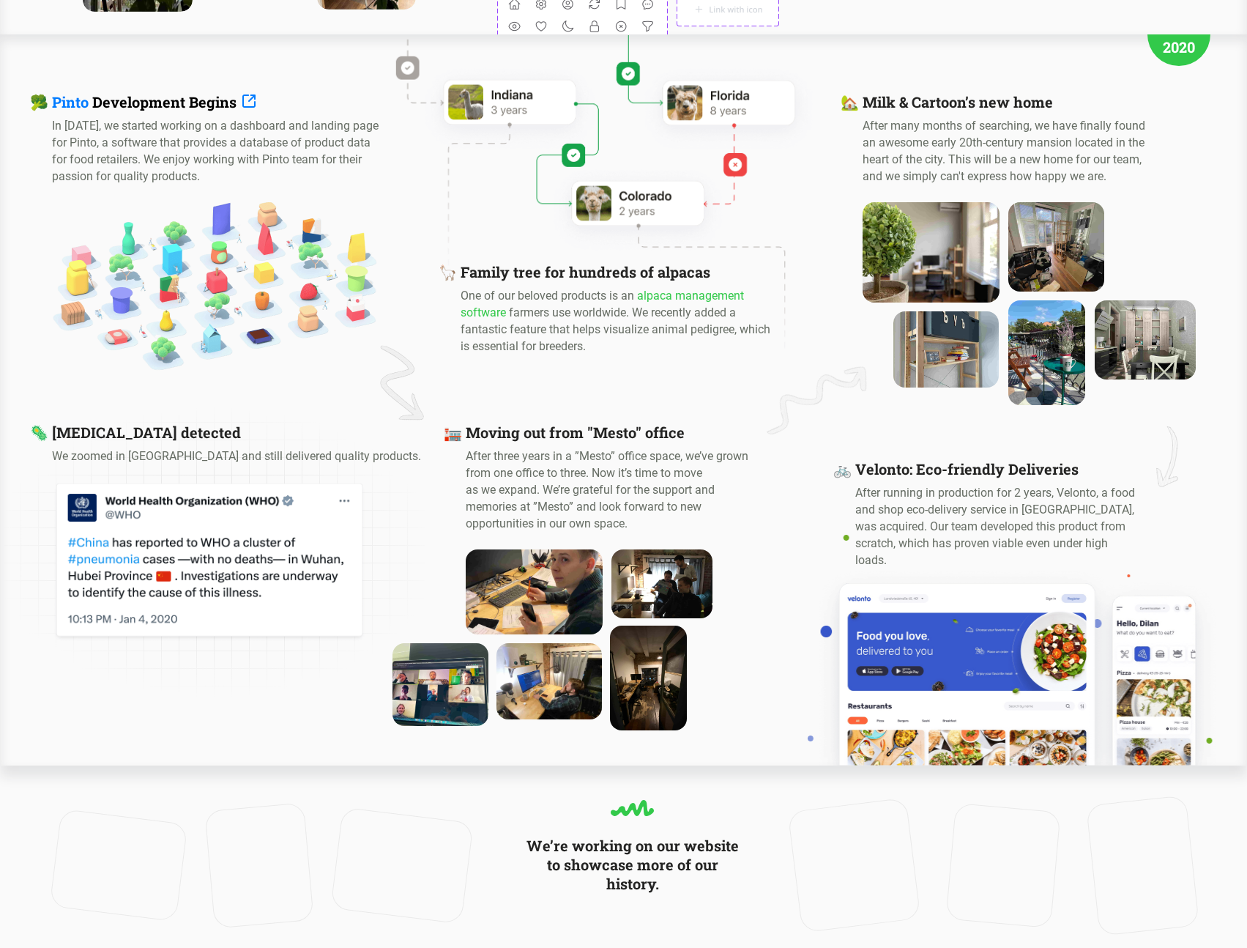
drag, startPoint x: 261, startPoint y: 822, endPoint x: 294, endPoint y: 806, distance: 35.7
click at [294, 809] on video at bounding box center [258, 865] width 95 height 112
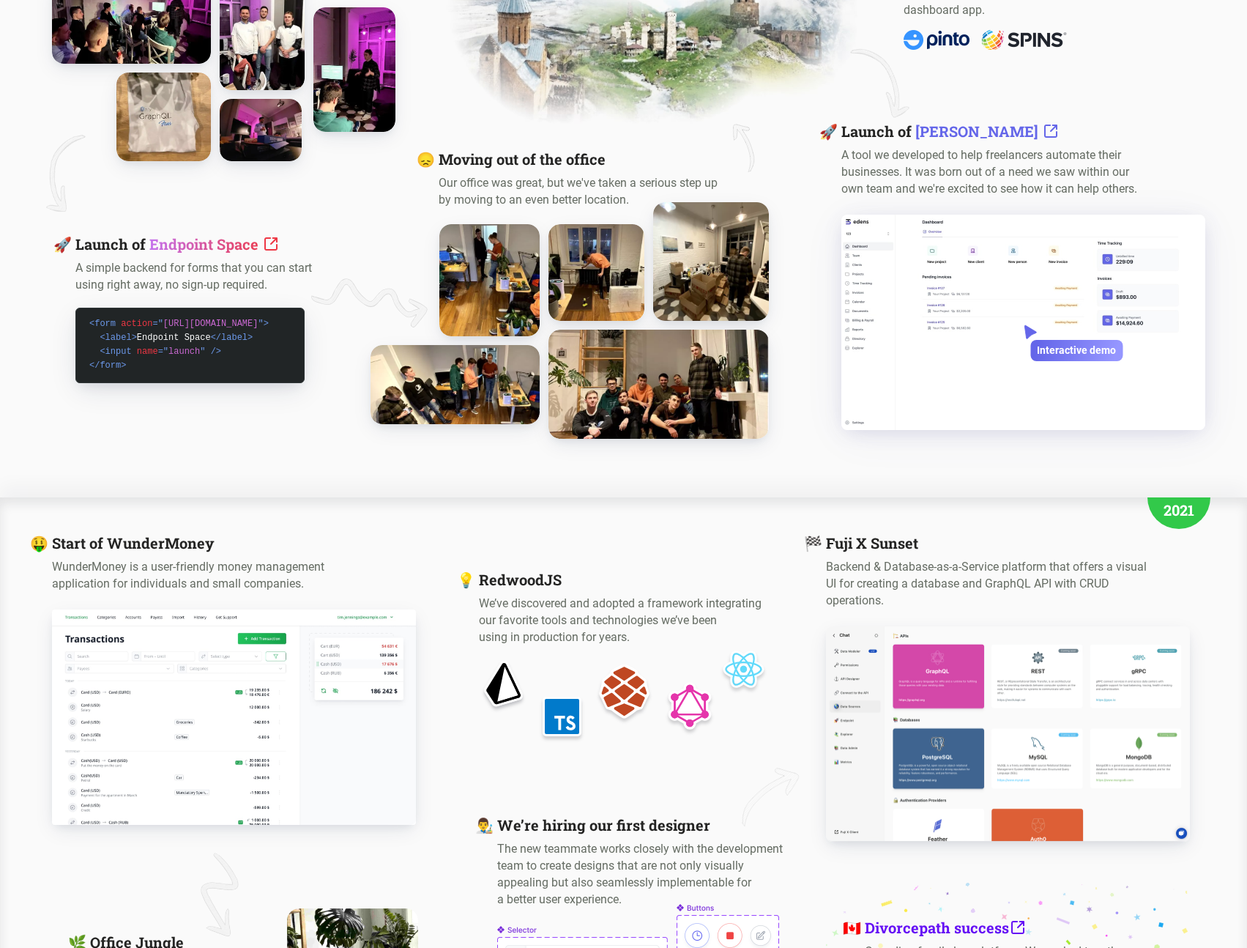
scroll to position [0, 0]
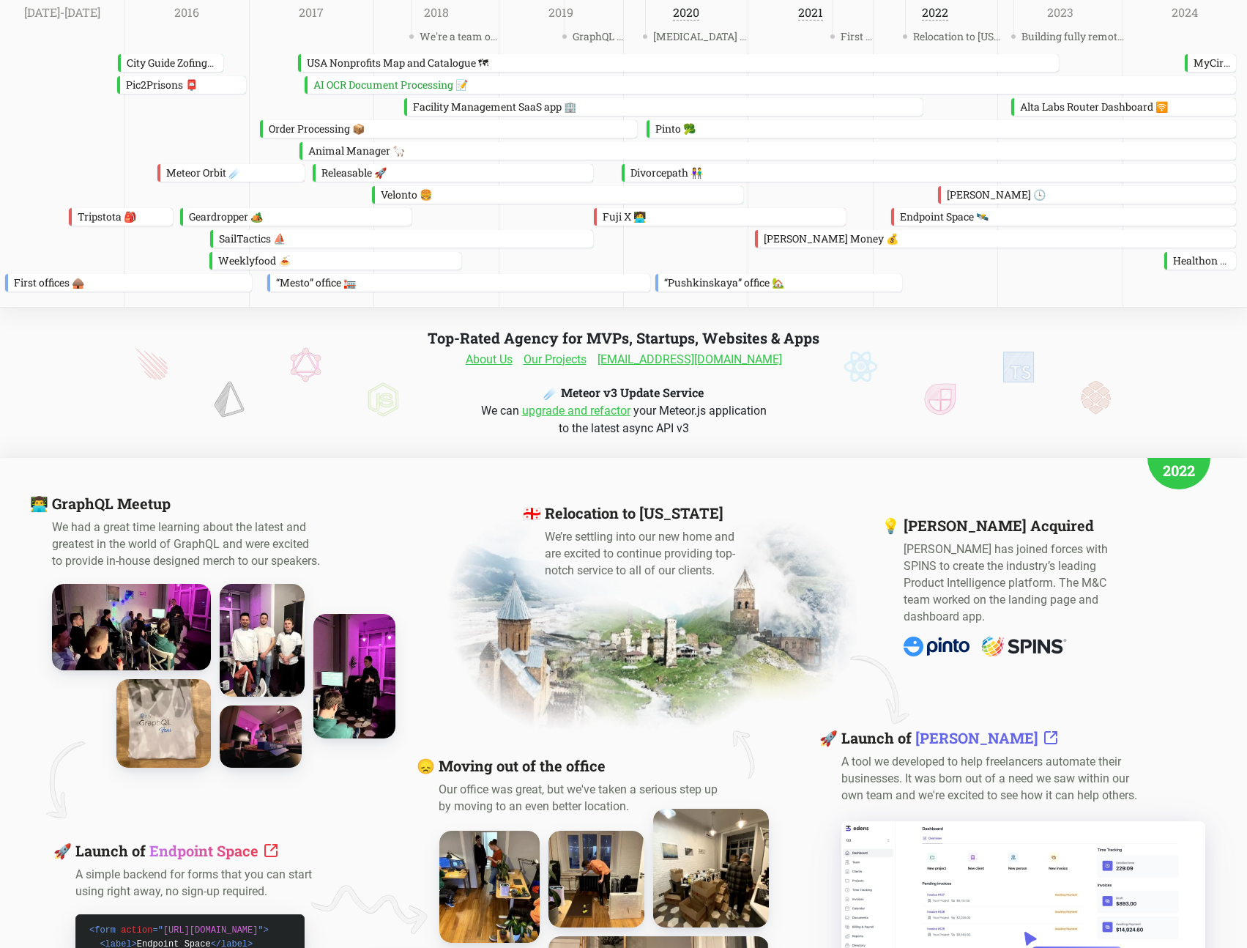
click at [505, 365] on link "About Us" at bounding box center [489, 360] width 47 height 18
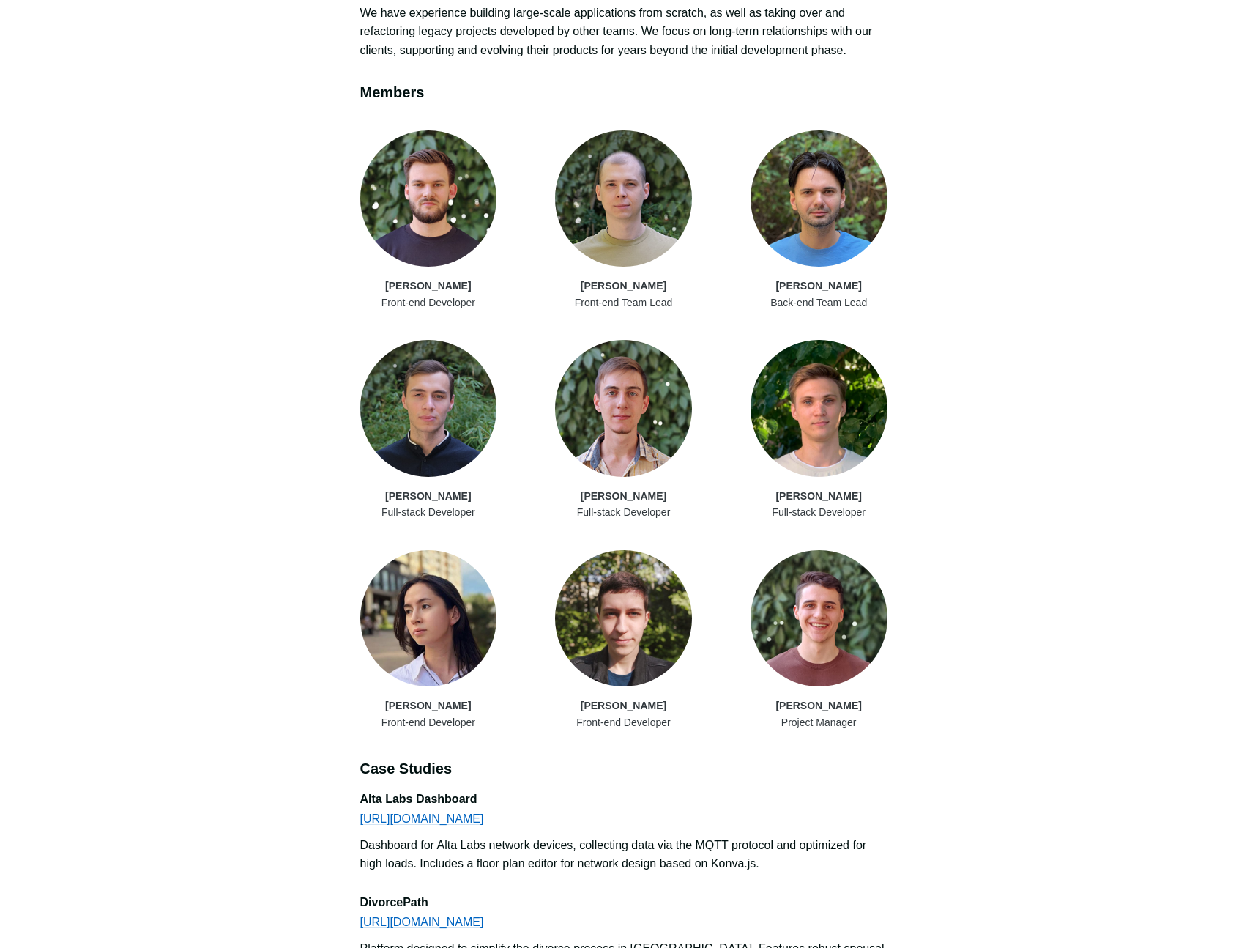
scroll to position [748, 0]
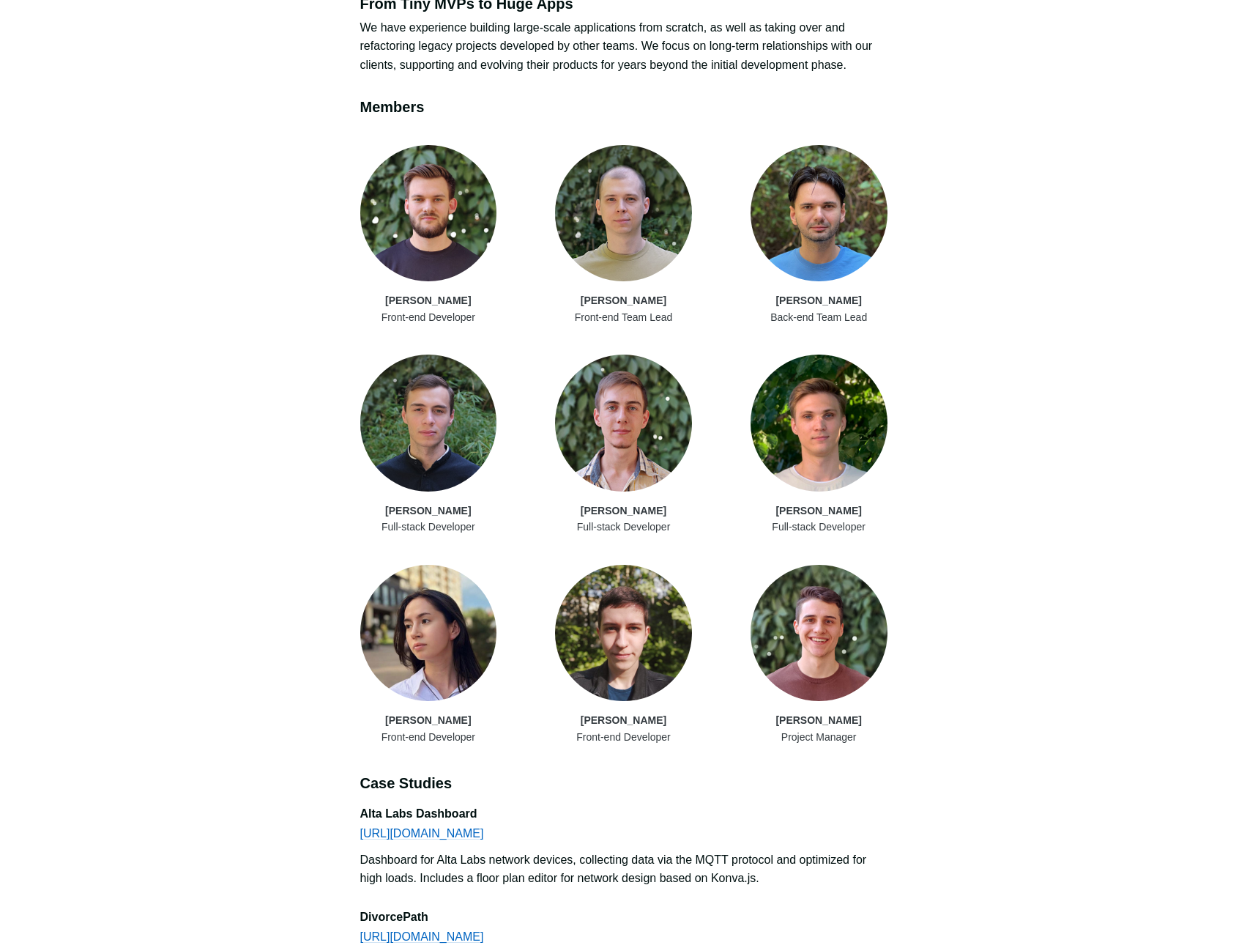
drag, startPoint x: 865, startPoint y: 593, endPoint x: 176, endPoint y: 0, distance: 909.2
